Goal: Ask a question

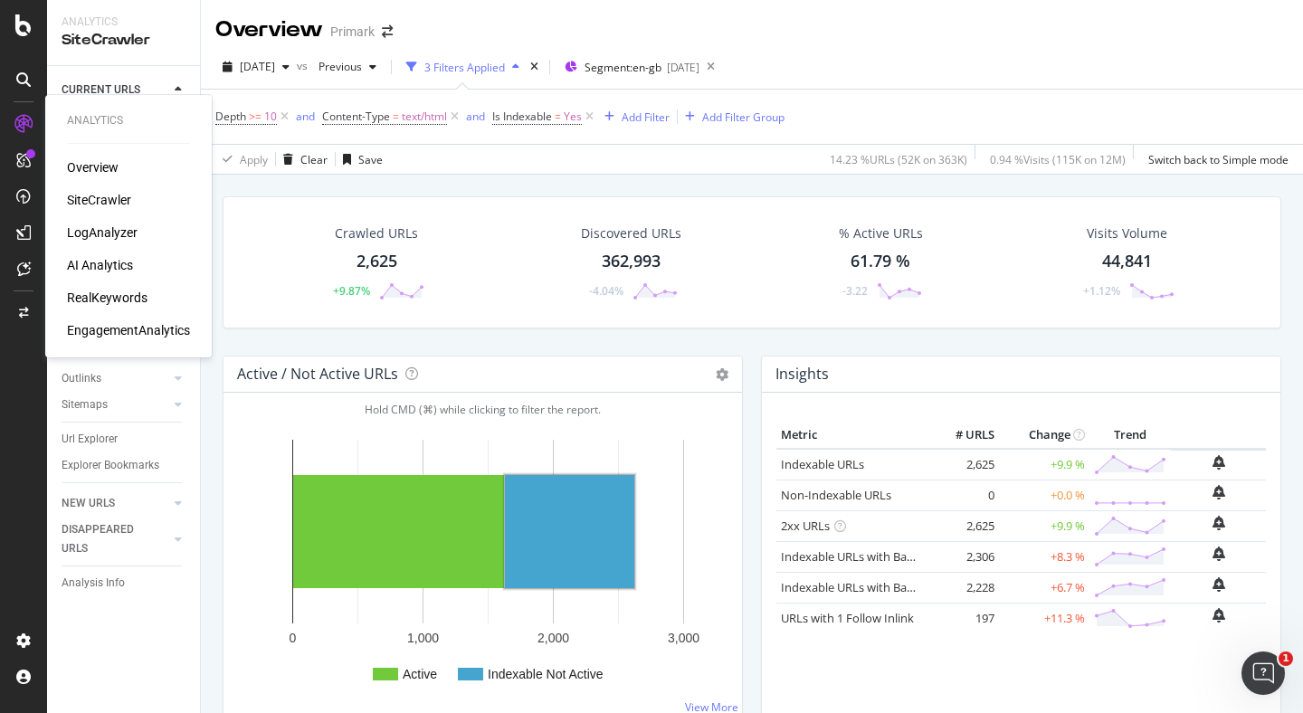
click at [116, 232] on div "LogAnalyzer" at bounding box center [102, 232] width 71 height 18
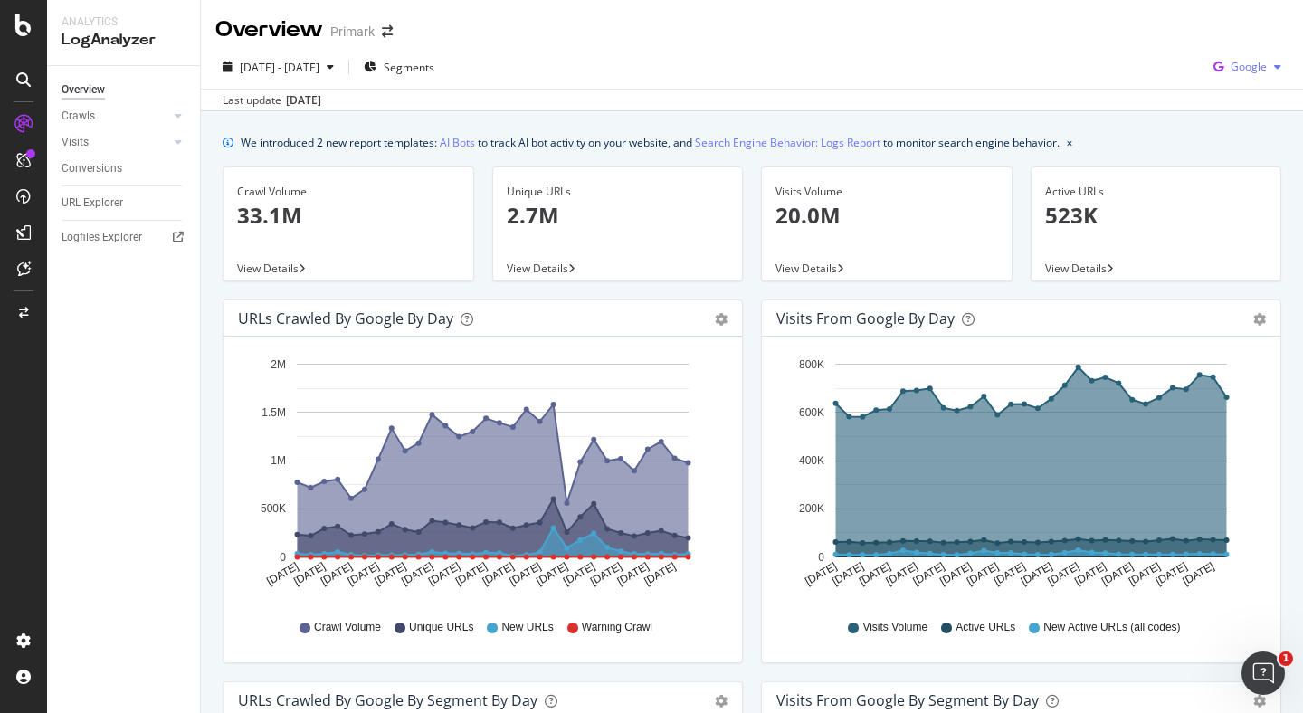
click at [1262, 73] on span "Google" at bounding box center [1249, 66] width 36 height 15
click at [1232, 168] on span "OpenAI" at bounding box center [1248, 170] width 67 height 16
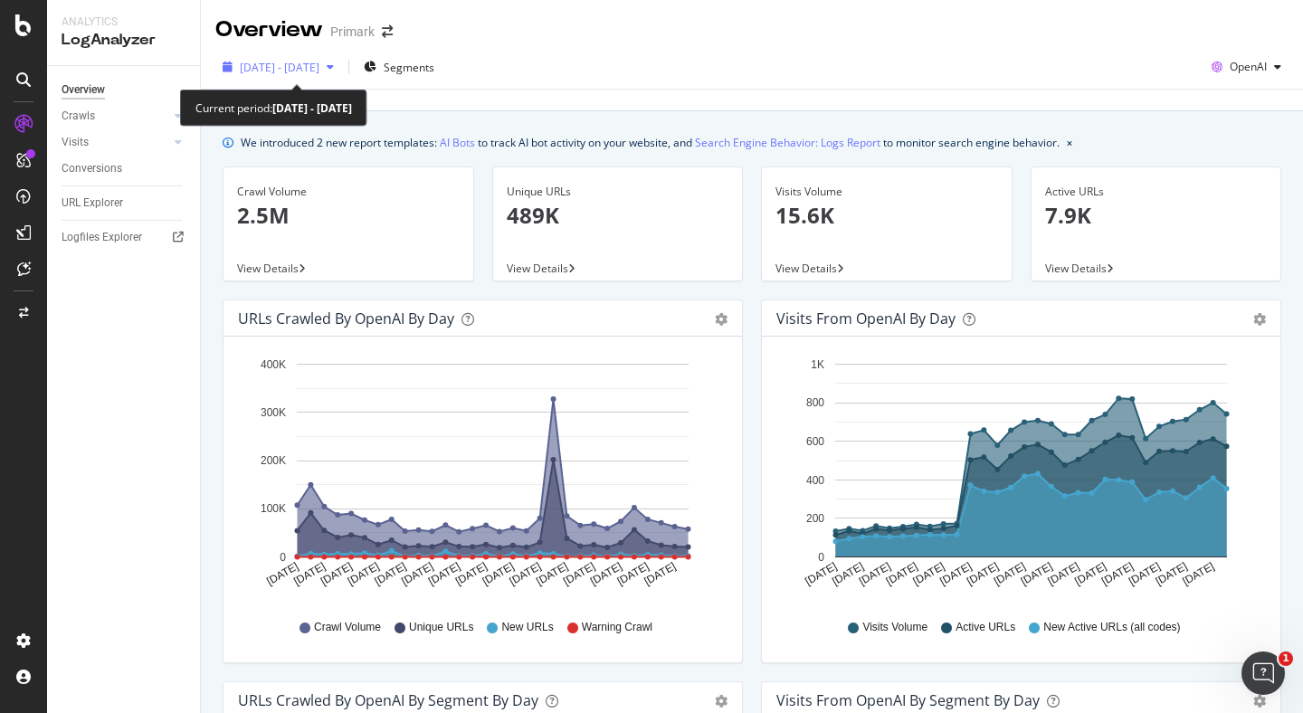
click at [334, 65] on icon "button" at bounding box center [330, 67] width 7 height 11
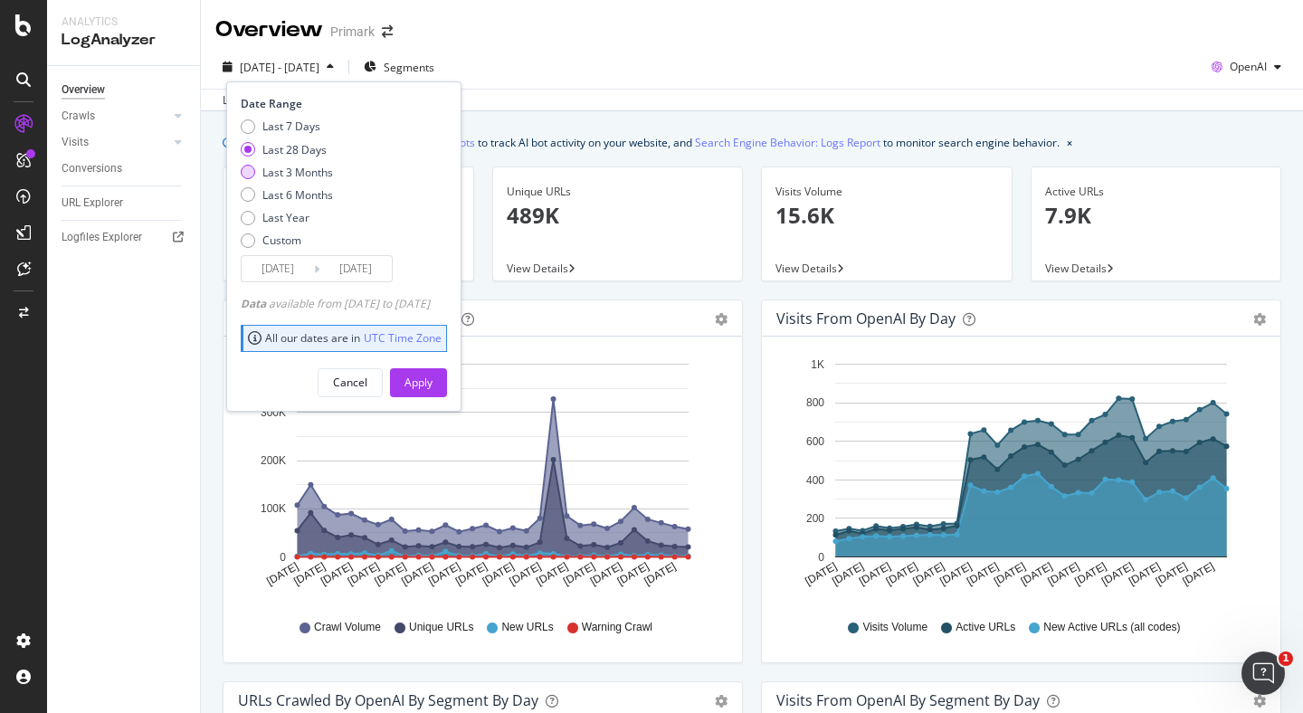
click at [291, 170] on div "Last 3 Months" at bounding box center [297, 172] width 71 height 15
type input "[DATE]"
click at [433, 378] on div "Apply" at bounding box center [418, 382] width 28 height 15
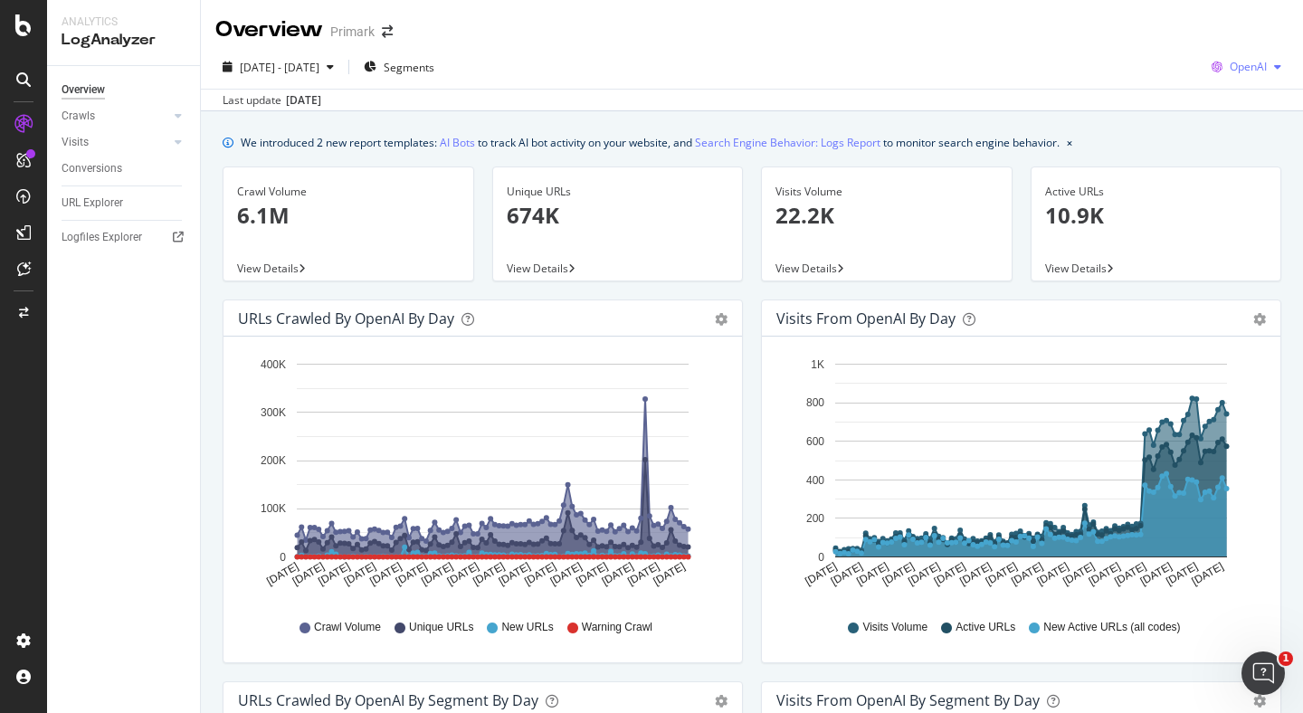
click at [1266, 70] on span "OpenAI" at bounding box center [1248, 66] width 37 height 15
click at [1239, 205] on span "Other AI Bots" at bounding box center [1248, 203] width 67 height 16
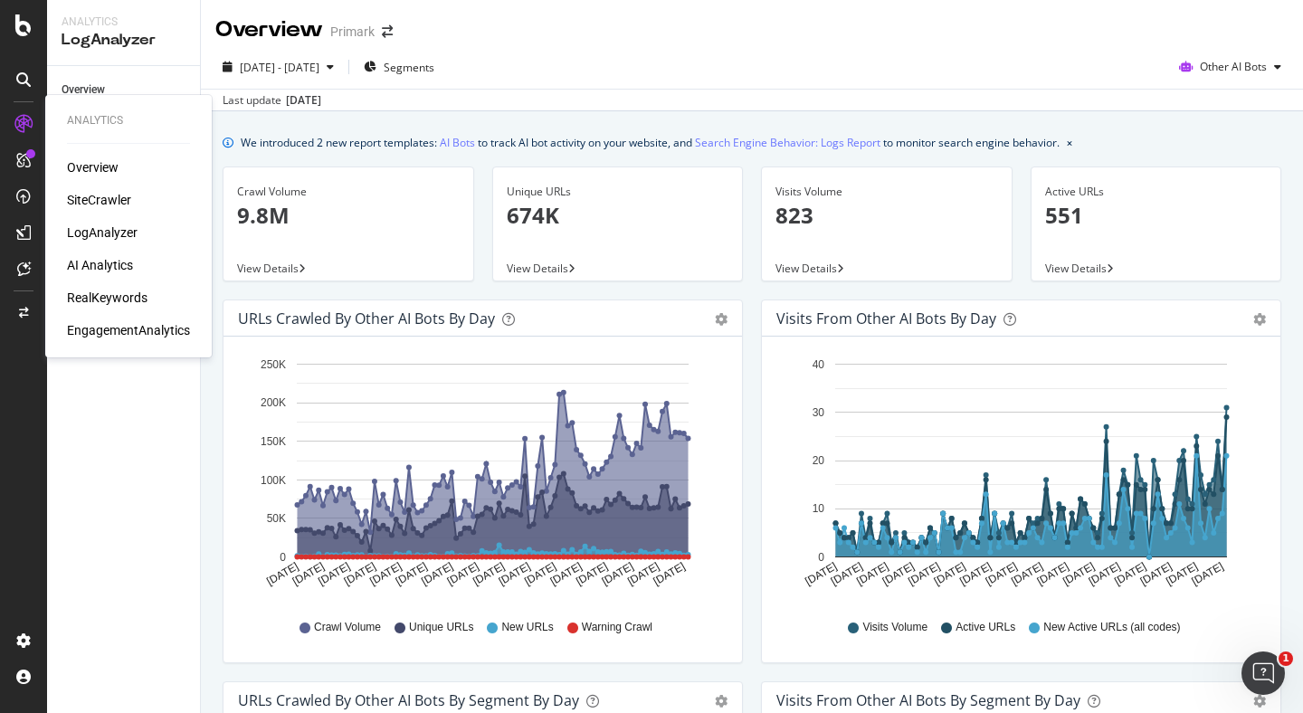
click at [117, 269] on div "AI Analytics" at bounding box center [100, 265] width 66 height 18
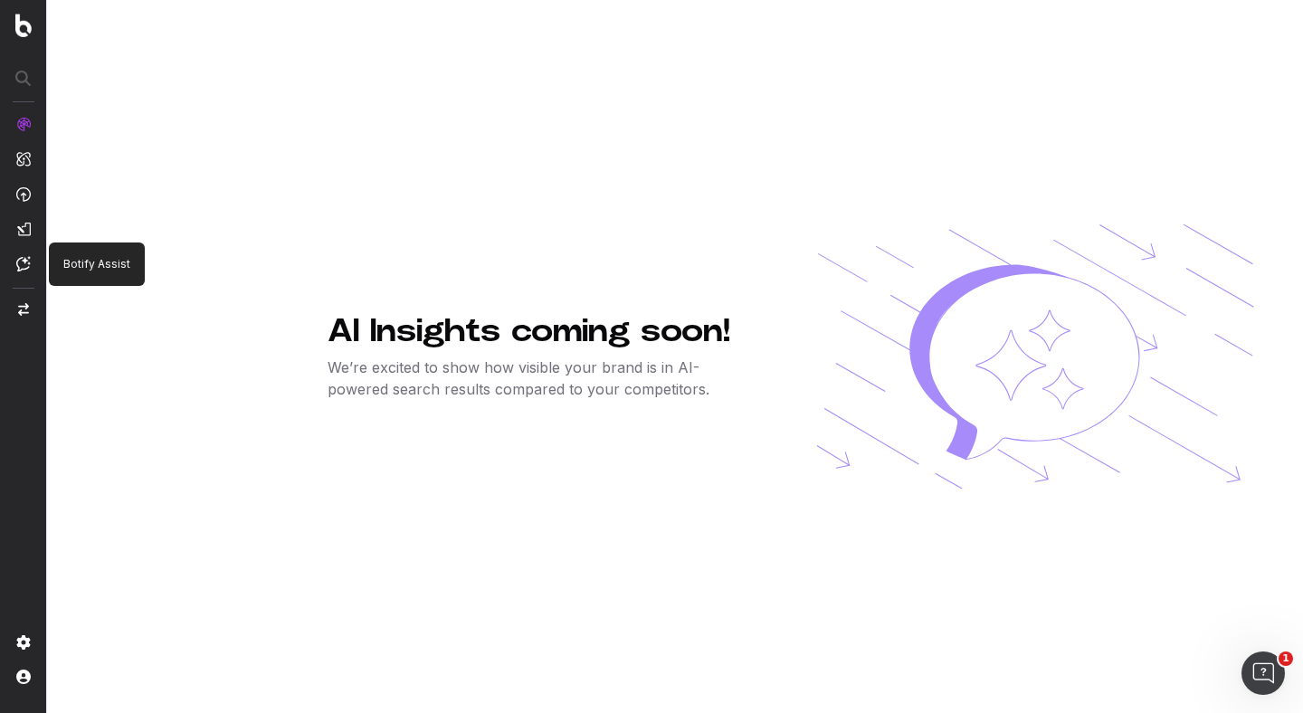
click at [22, 265] on img at bounding box center [23, 263] width 14 height 15
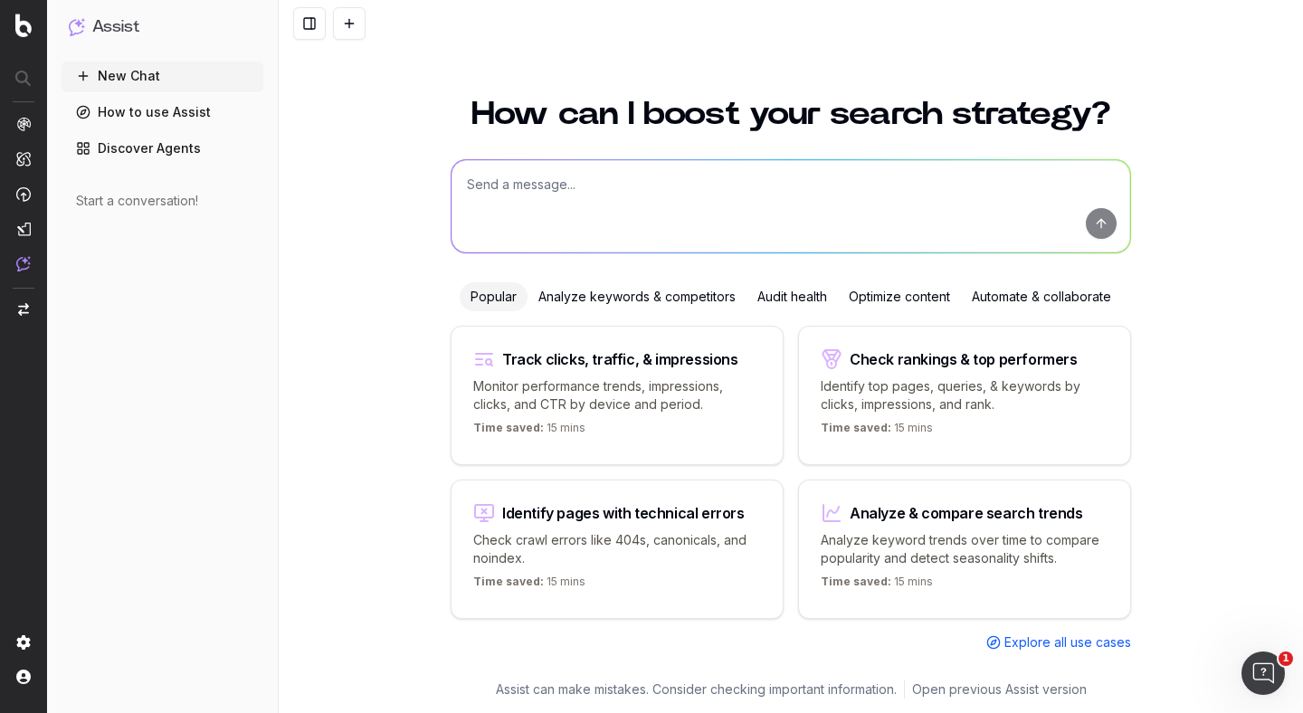
click at [612, 524] on div "Identify pages with technical errors Check crawl errors like 404s, canonicals, …" at bounding box center [617, 549] width 333 height 139
type textarea "List all URLs with 404 status code from the latest crawl."
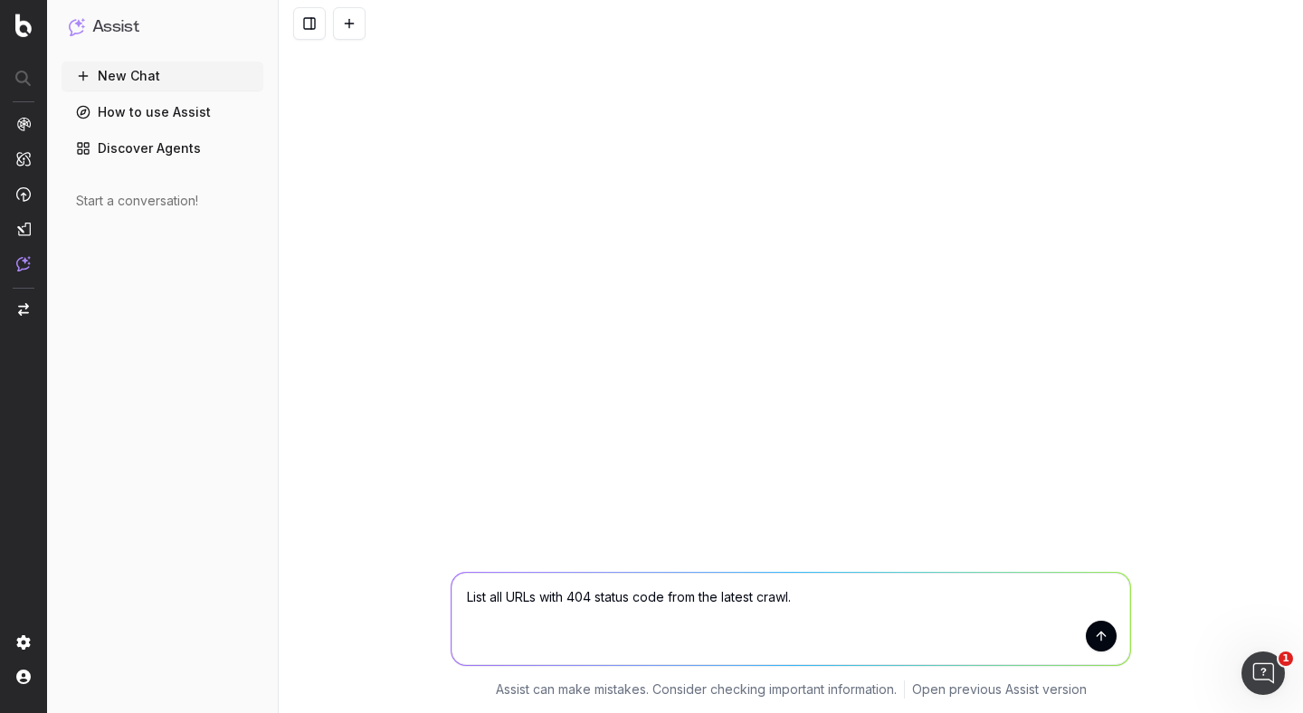
click at [156, 116] on link "How to use Assist" at bounding box center [163, 112] width 202 height 29
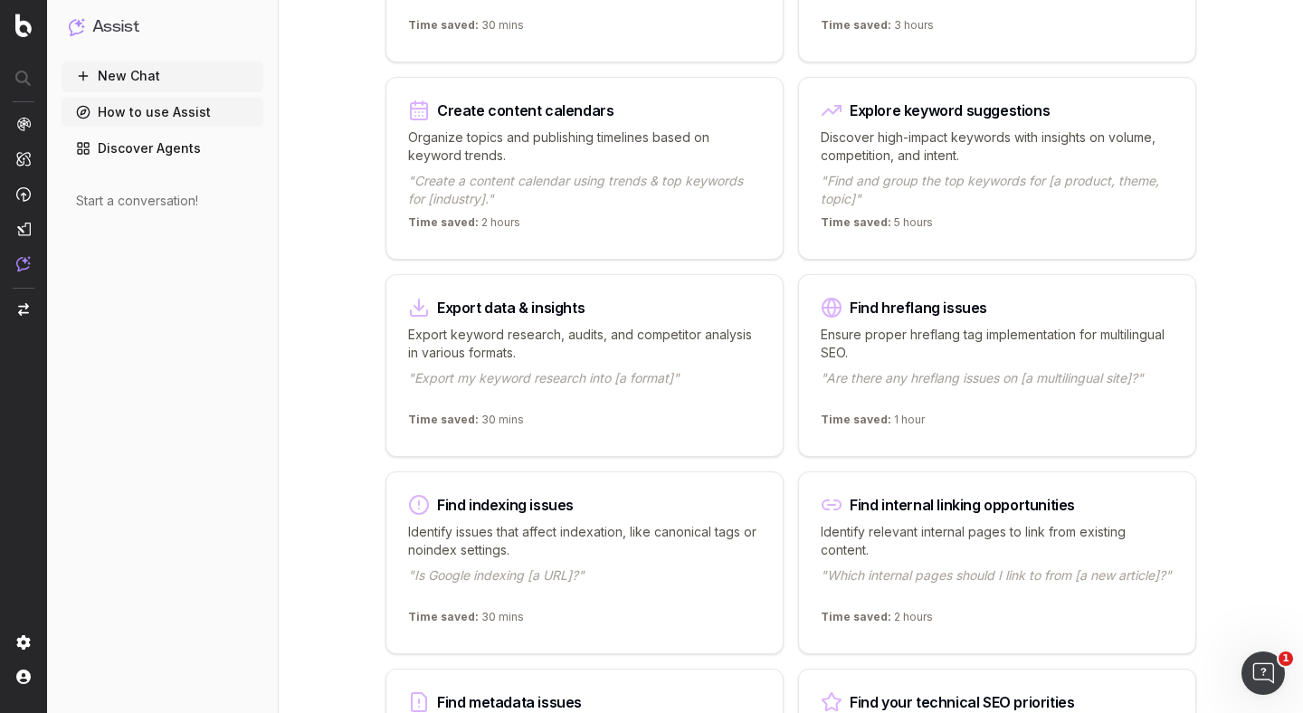
scroll to position [794, 0]
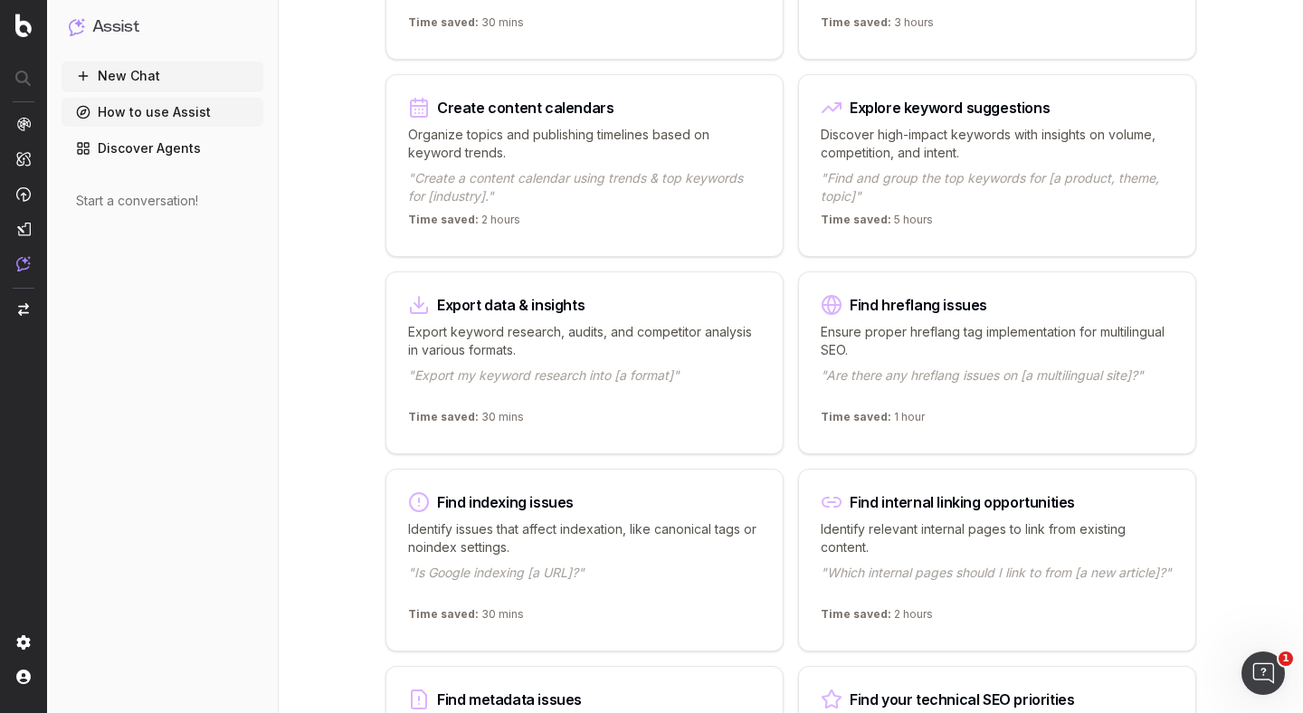
click at [904, 346] on p "Ensure proper hreflang tag implementation for multilingual SEO." at bounding box center [997, 341] width 353 height 36
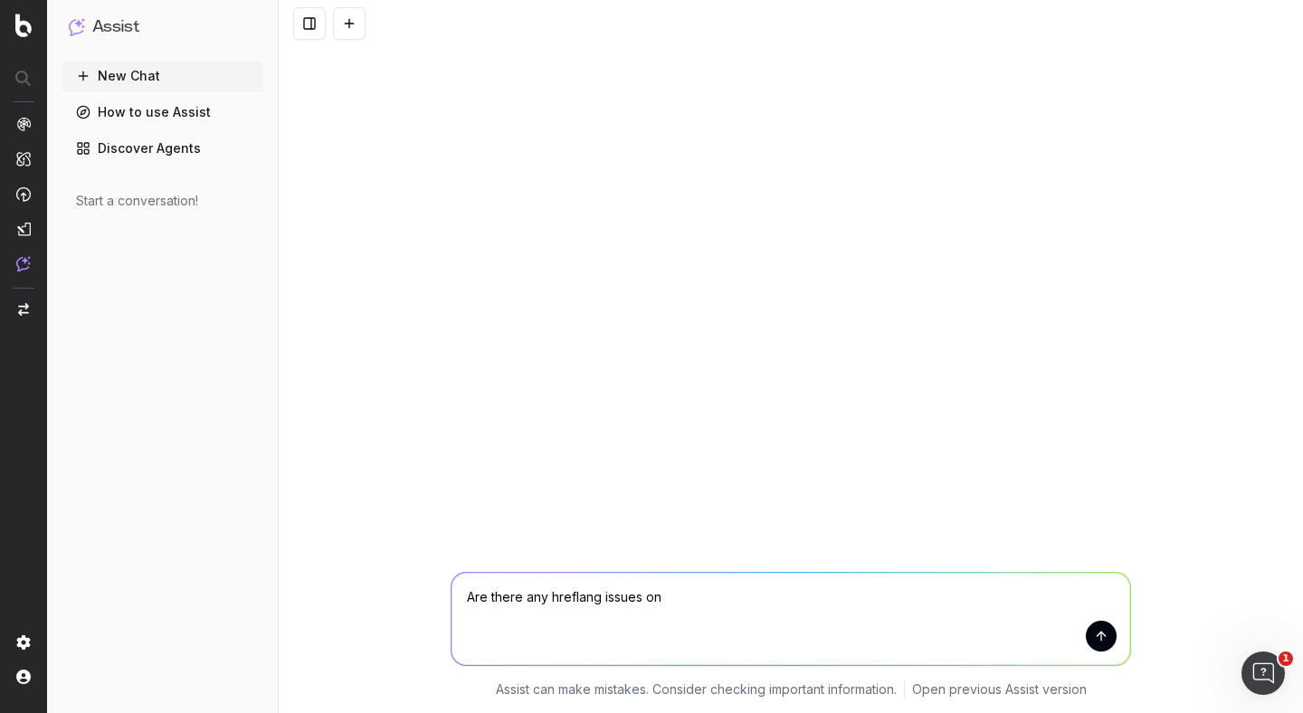
paste textarea "https://www.primark.com/en-gb"
type textarea "Are there any hreflang issues on https://www.primark.com/en-gb"
click at [1090, 631] on button "submit" at bounding box center [1101, 636] width 31 height 31
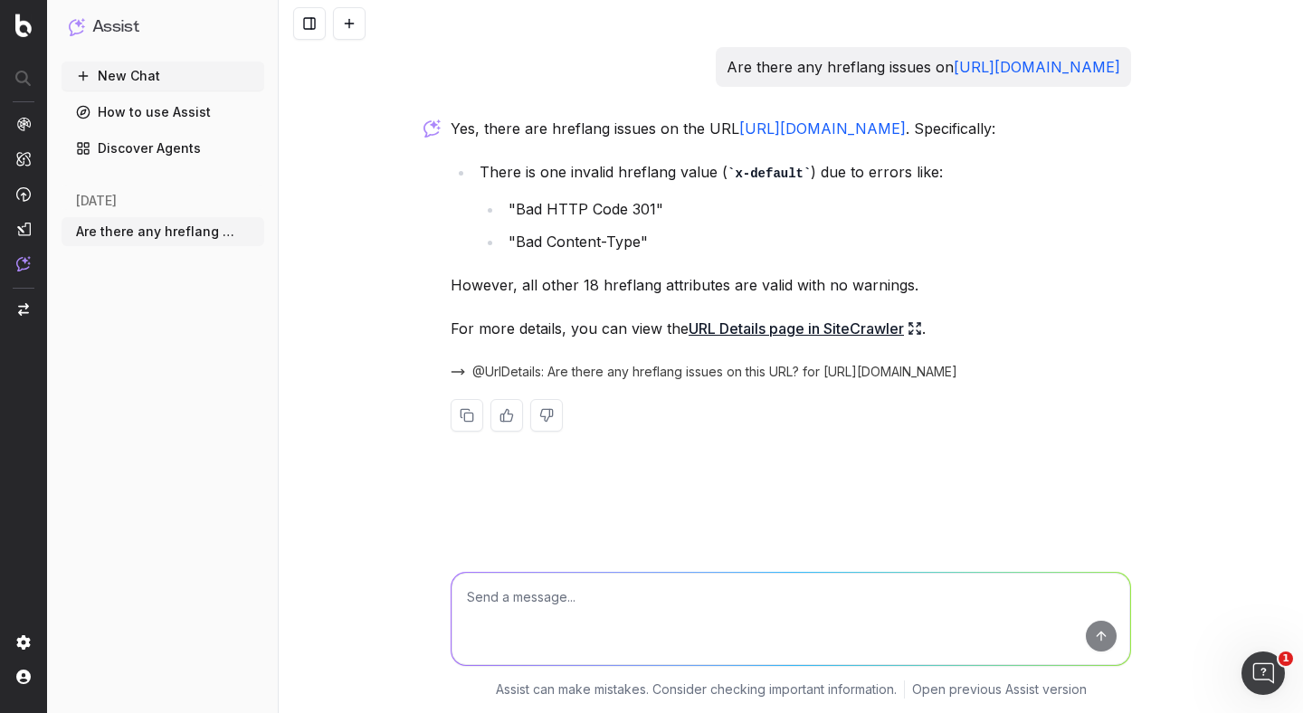
click at [510, 407] on button at bounding box center [506, 415] width 33 height 33
